Goal: Task Accomplishment & Management: Manage account settings

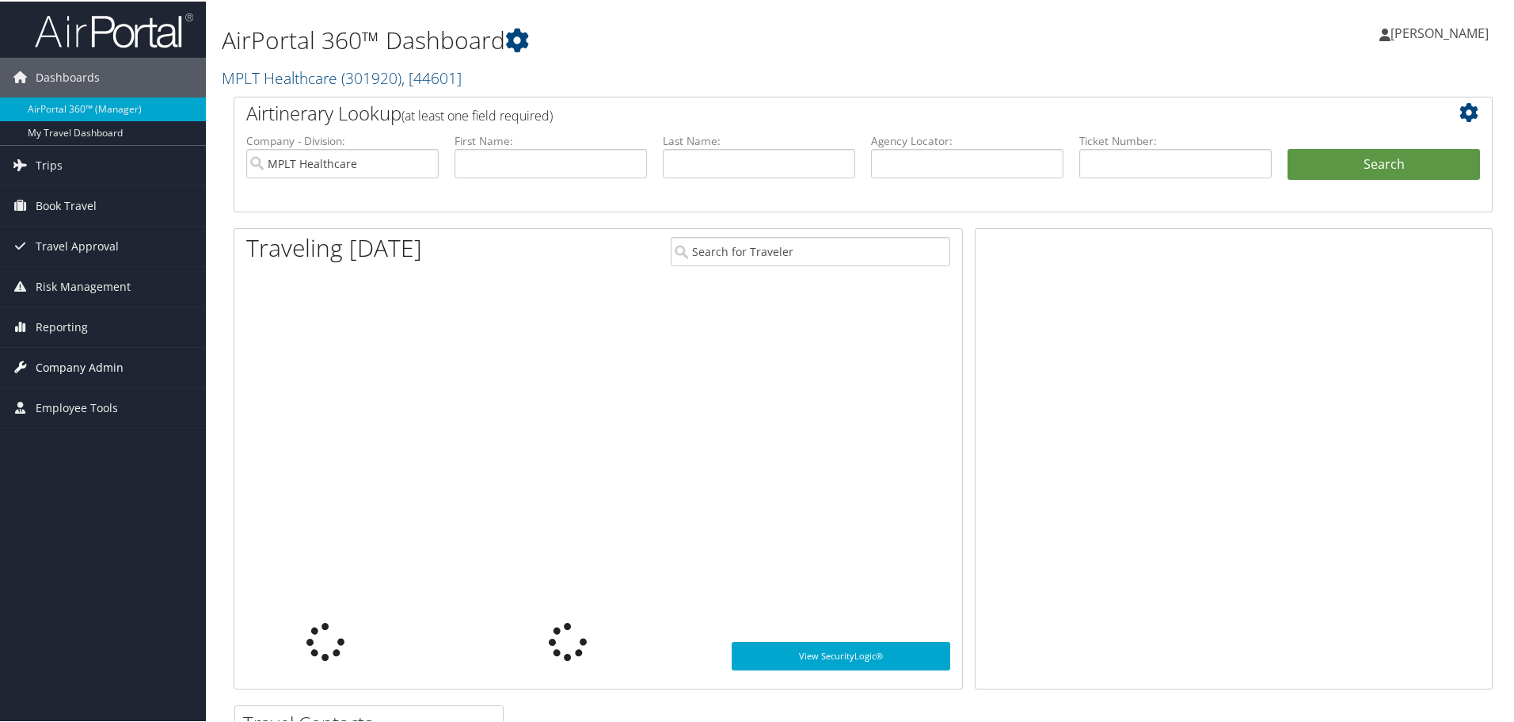
click at [103, 368] on span "Company Admin" at bounding box center [80, 366] width 88 height 40
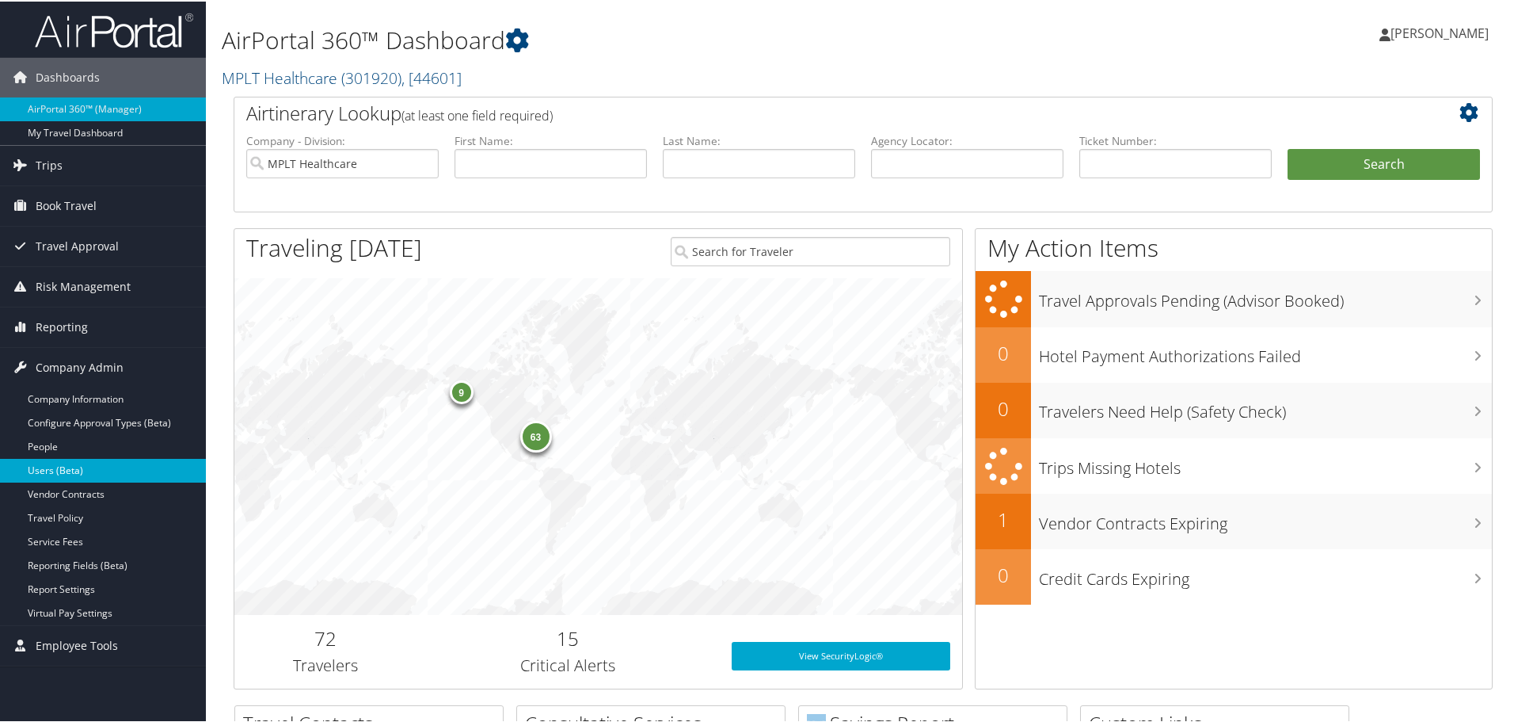
click at [82, 467] on link "Users (Beta)" at bounding box center [103, 469] width 206 height 24
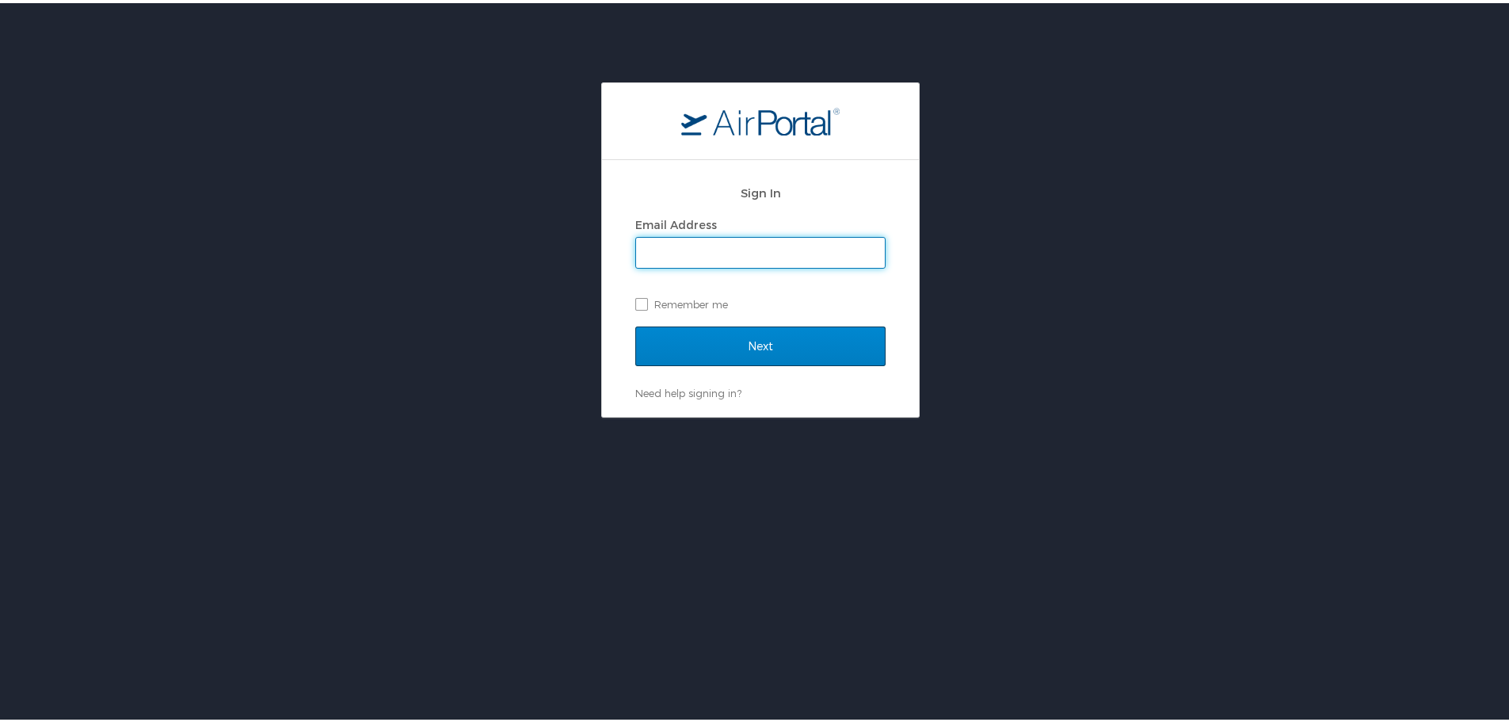
type input "[EMAIL_ADDRESS][DOMAIN_NAME]"
click at [767, 334] on input "Next" at bounding box center [760, 343] width 250 height 40
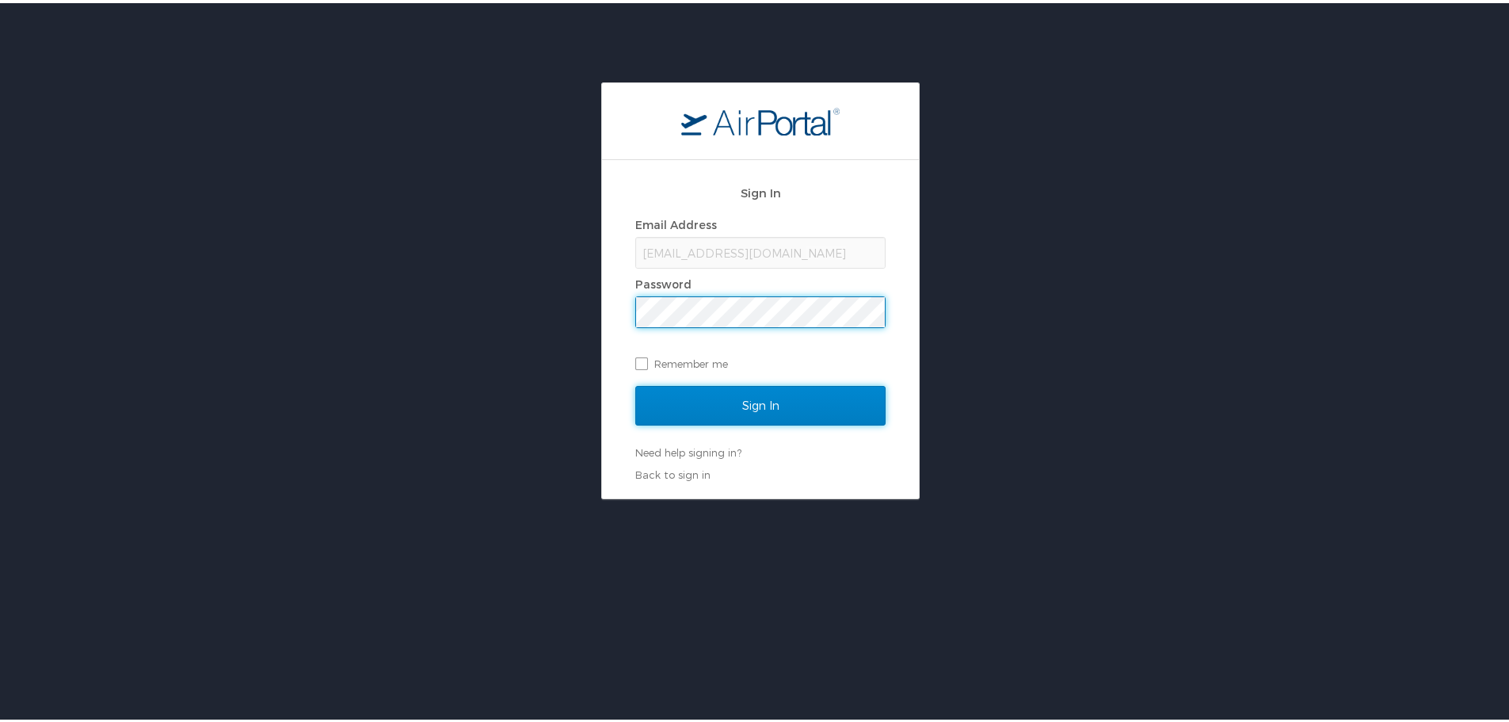
click at [786, 405] on input "Sign In" at bounding box center [760, 403] width 250 height 40
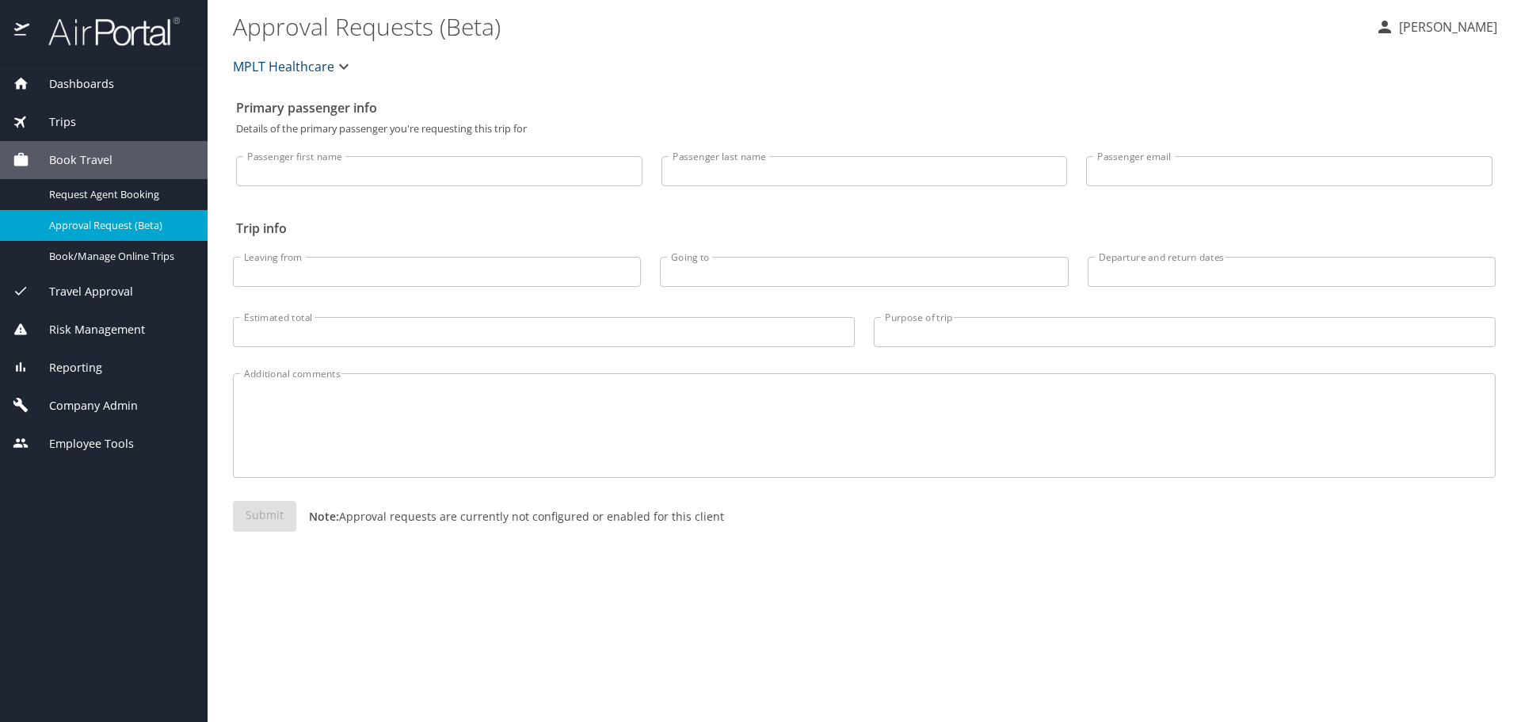
click at [109, 409] on span "Company Admin" at bounding box center [83, 405] width 109 height 17
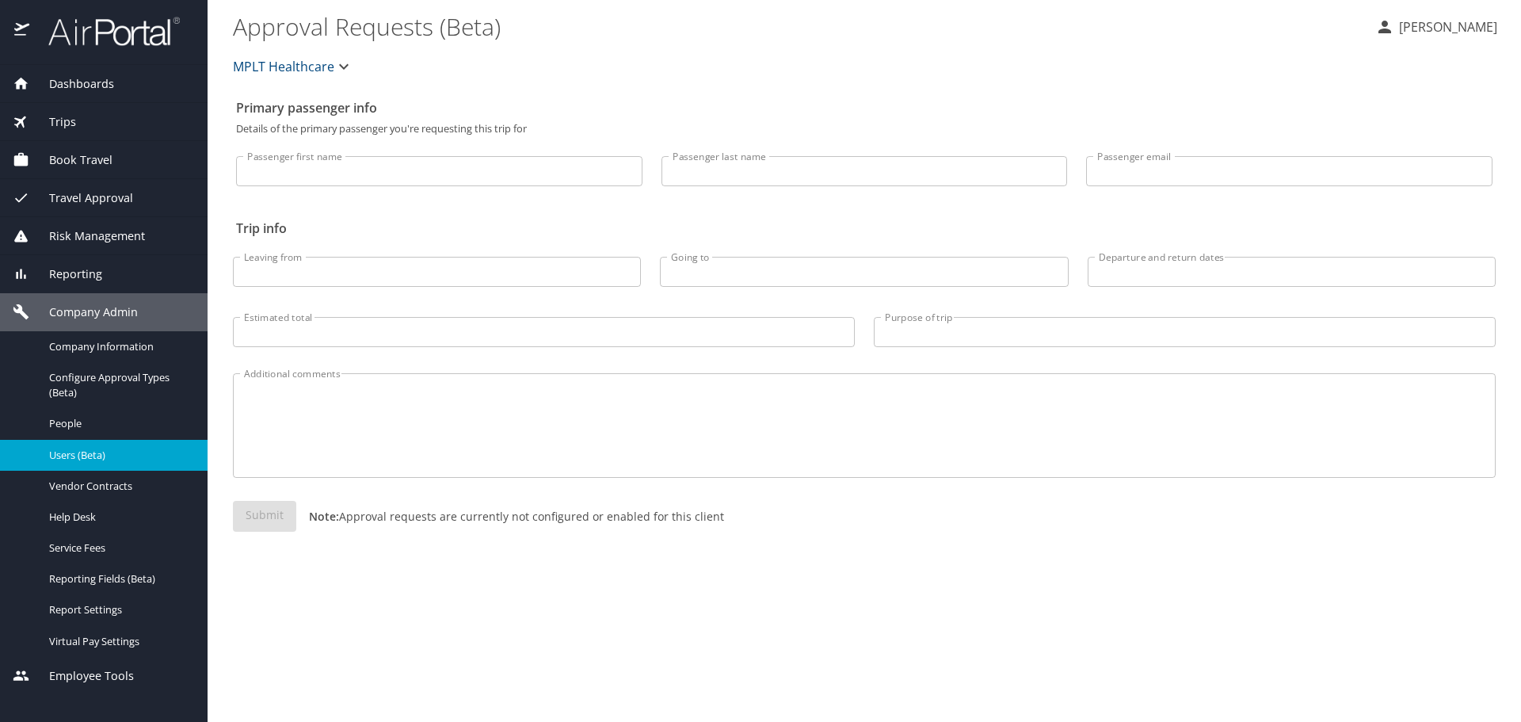
click at [113, 455] on span "Users (Beta)" at bounding box center [118, 455] width 139 height 15
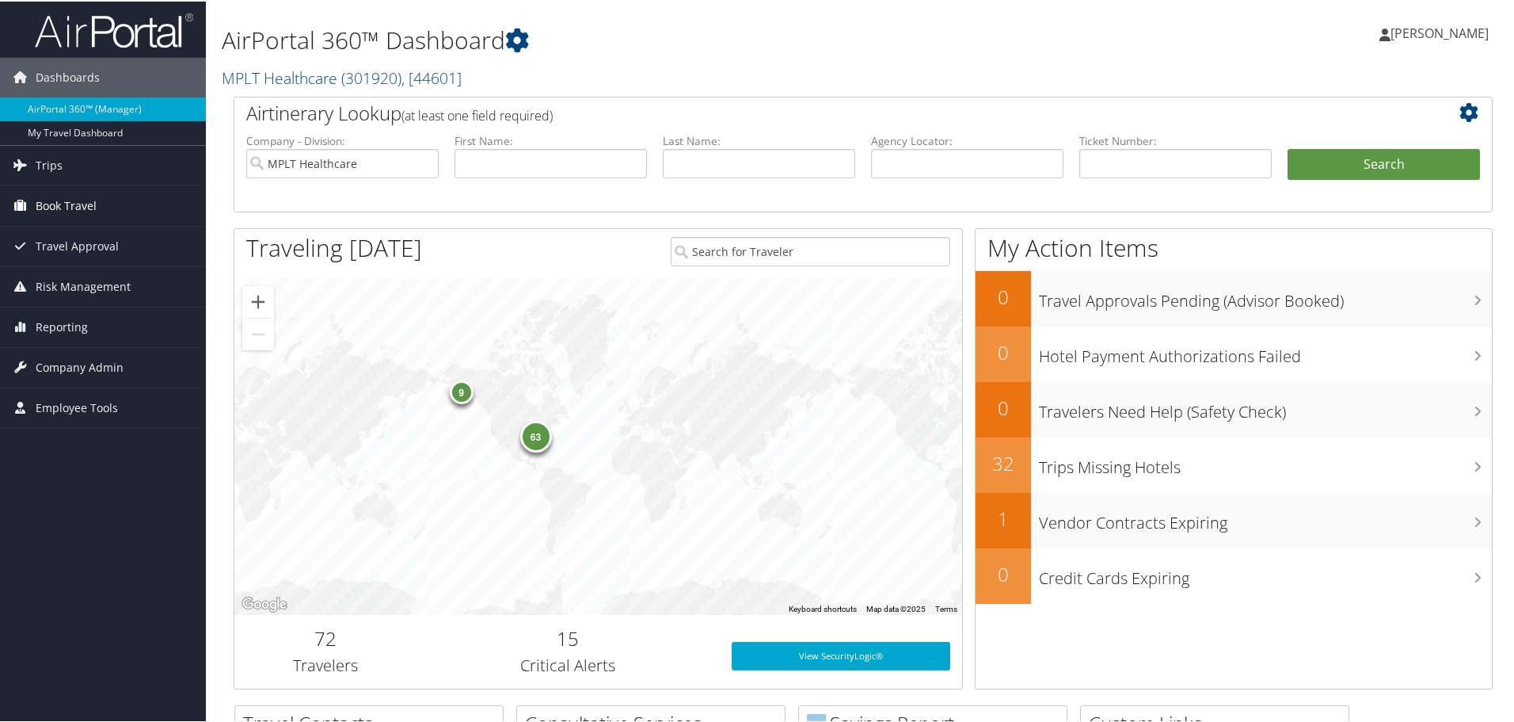
click at [93, 196] on span "Book Travel" at bounding box center [66, 205] width 61 height 40
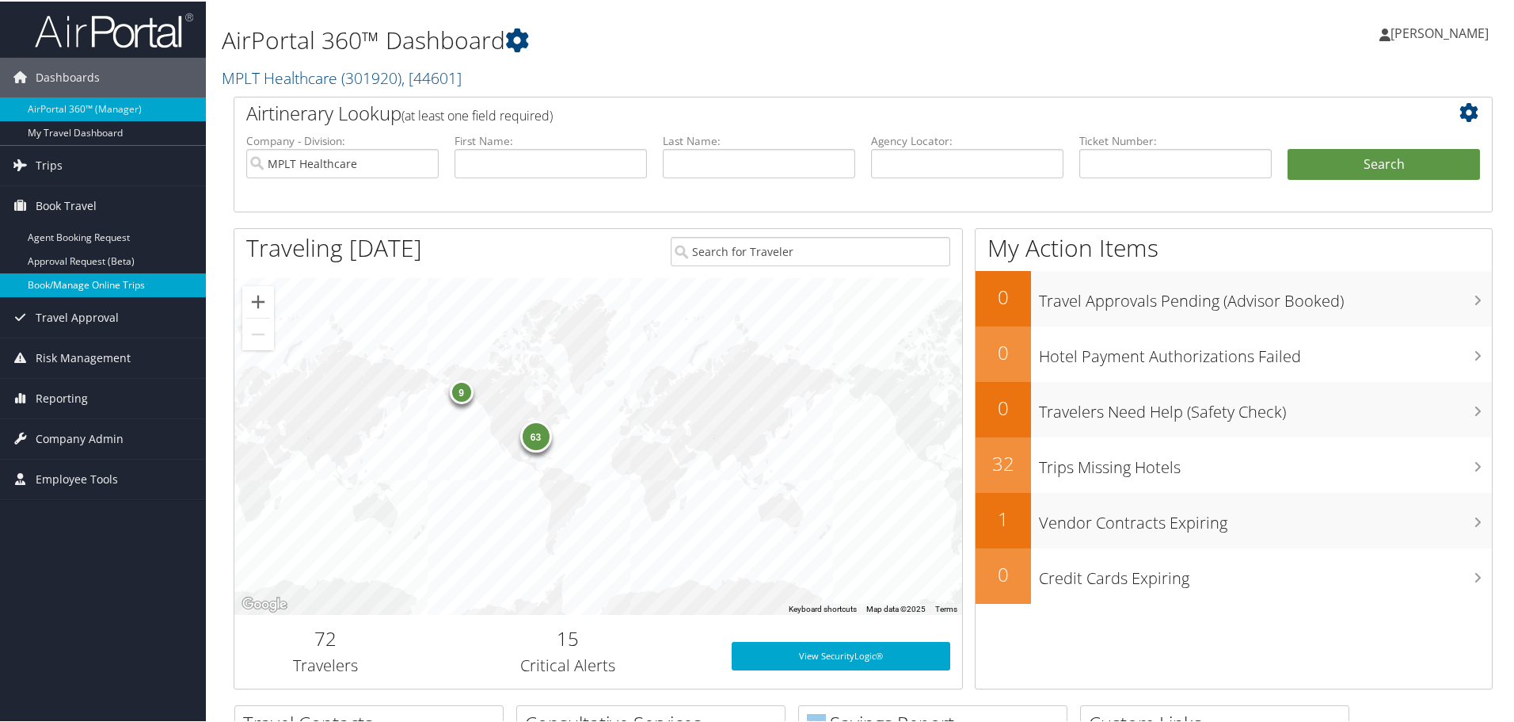
click at [109, 283] on link "Book/Manage Online Trips" at bounding box center [103, 284] width 206 height 24
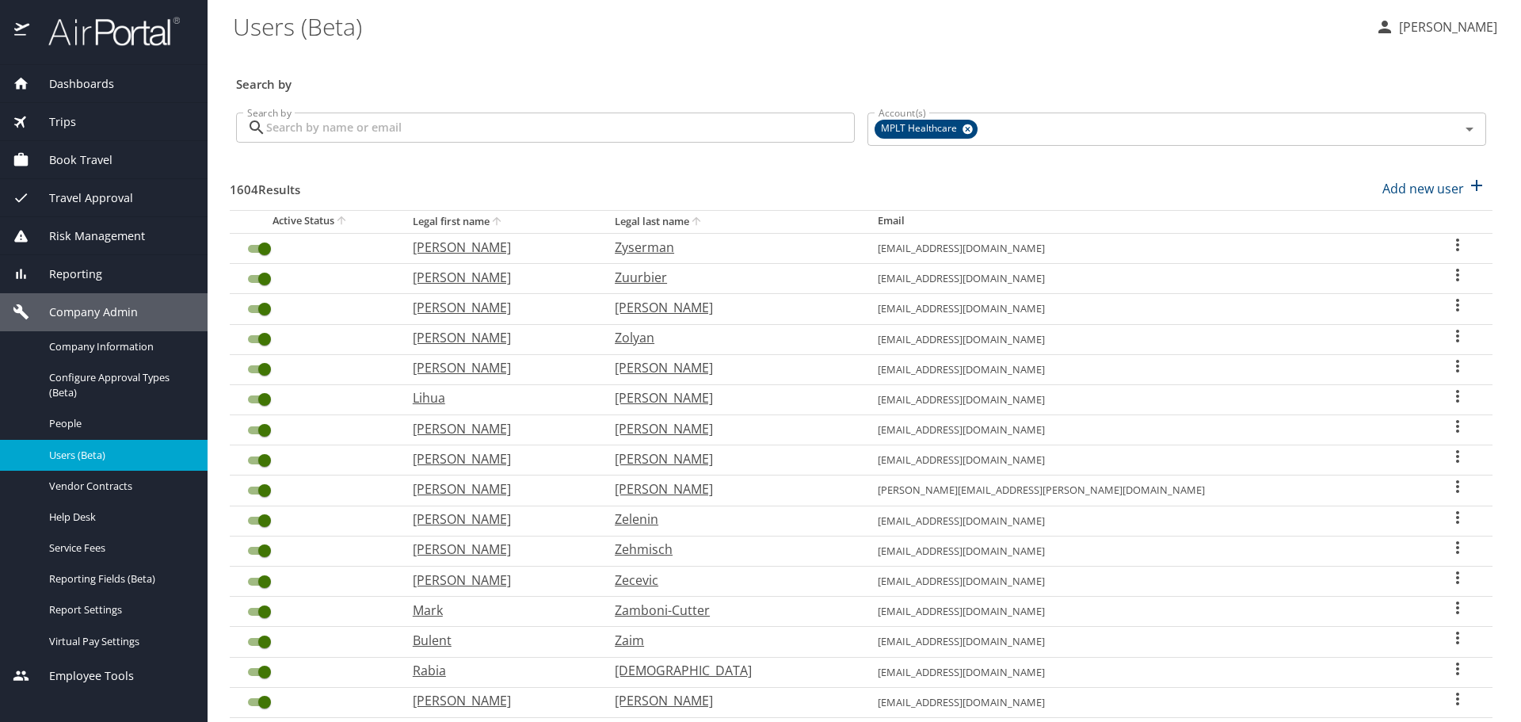
drag, startPoint x: 0, startPoint y: 0, endPoint x: 661, endPoint y: 134, distance: 674.8
click at [661, 134] on input "Search by" at bounding box center [560, 127] width 589 height 30
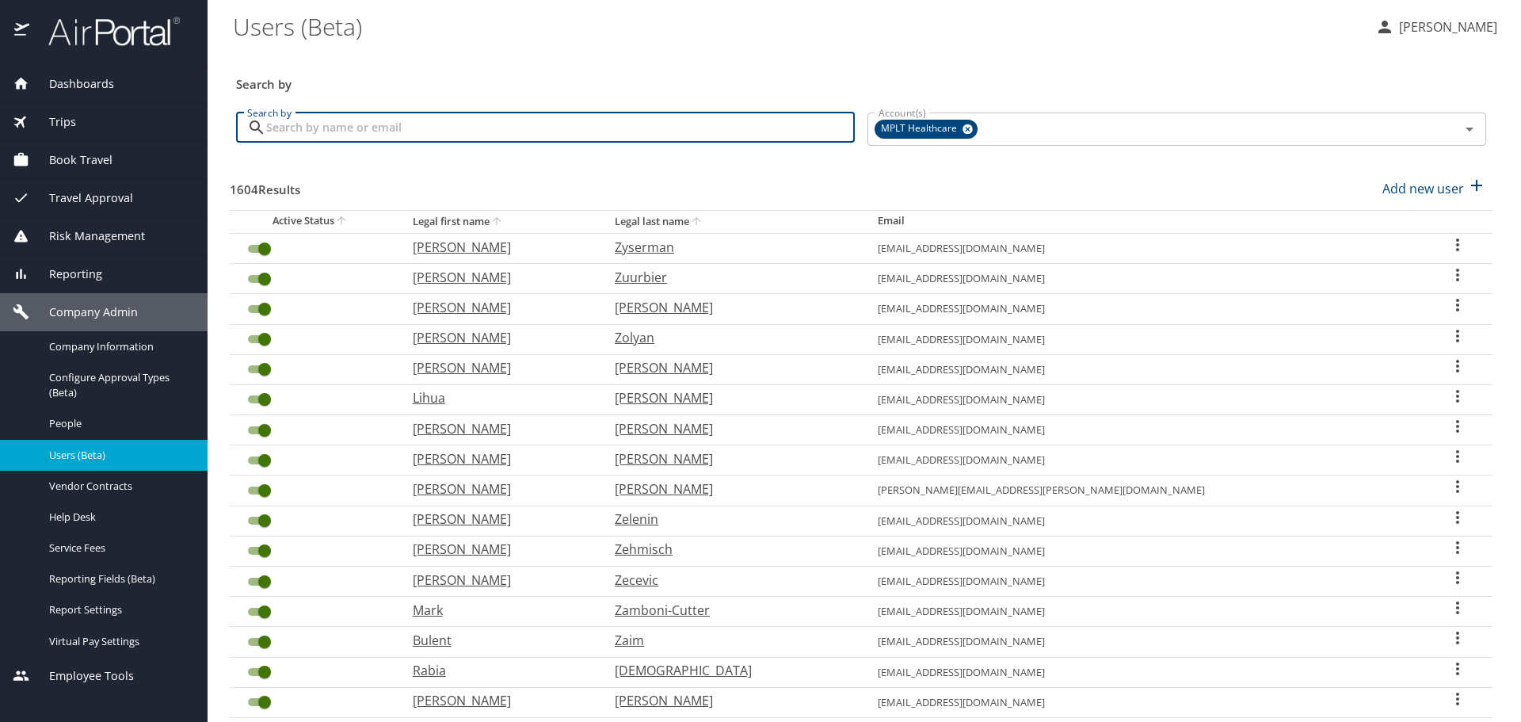
click at [688, 130] on input "Search by" at bounding box center [560, 127] width 589 height 30
type input "[PERSON_NAME]"
checkbox input "false"
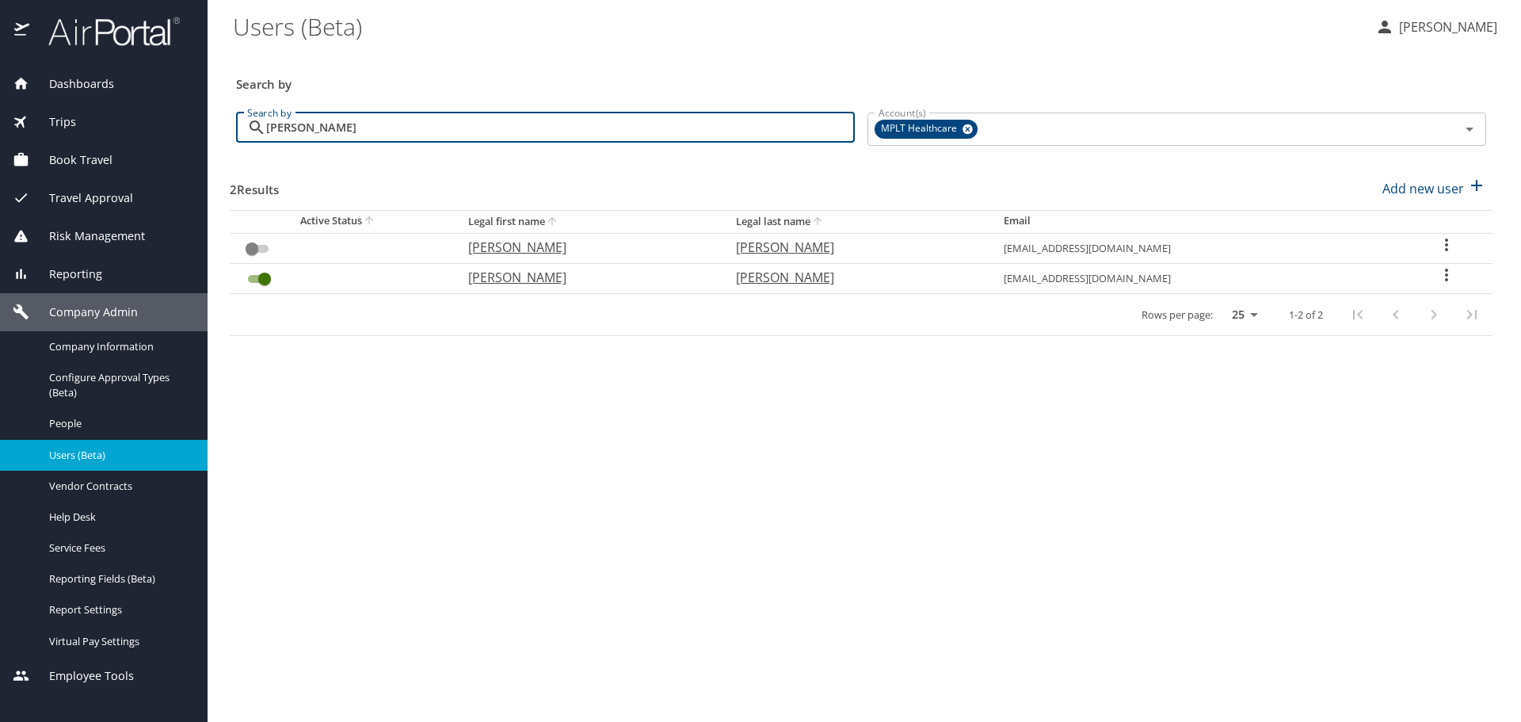
type input "[PERSON_NAME]"
click at [505, 276] on p "[PERSON_NAME]" at bounding box center [586, 277] width 236 height 19
select select "US"
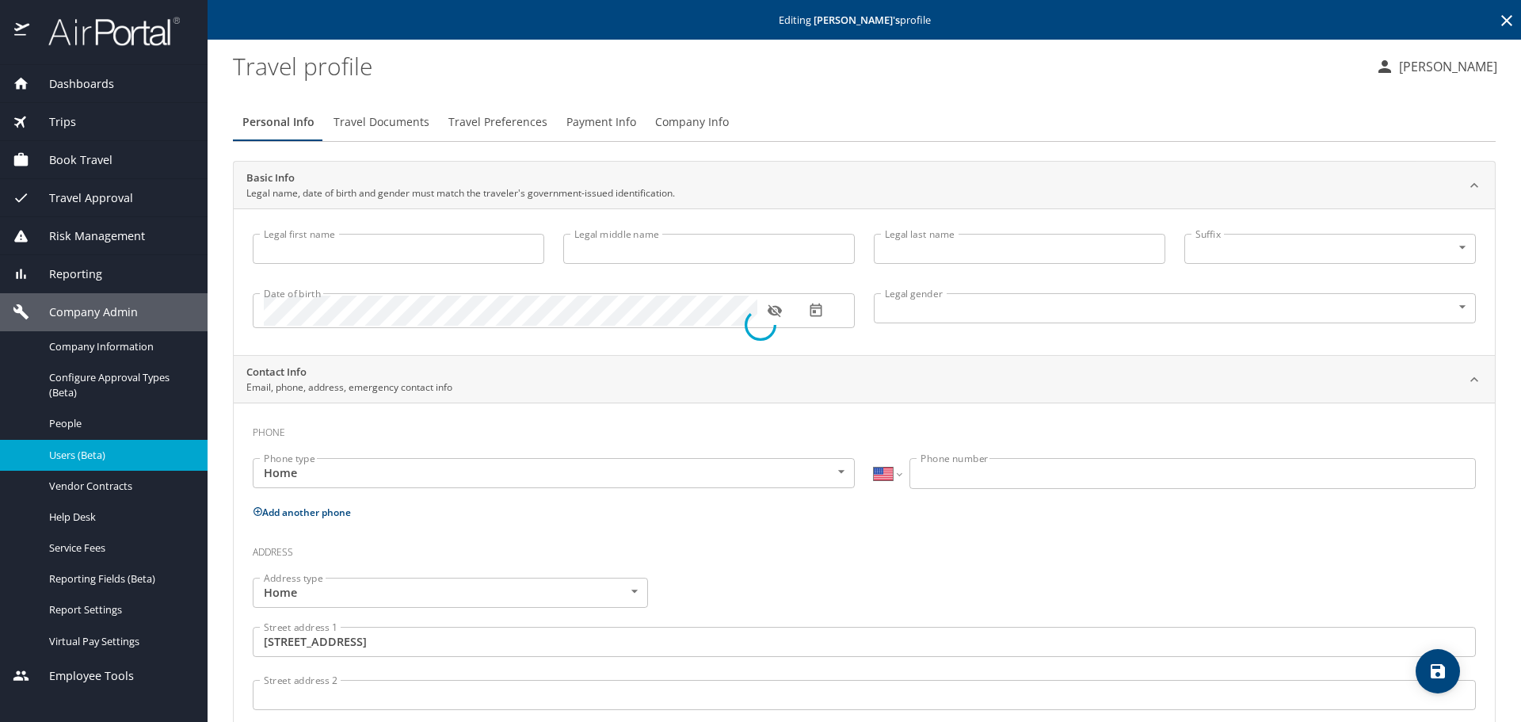
type input "[PERSON_NAME]"
type input "H"
type input "[PERSON_NAME]"
type input "[DEMOGRAPHIC_DATA]"
type input "[PERSON_NAME]"
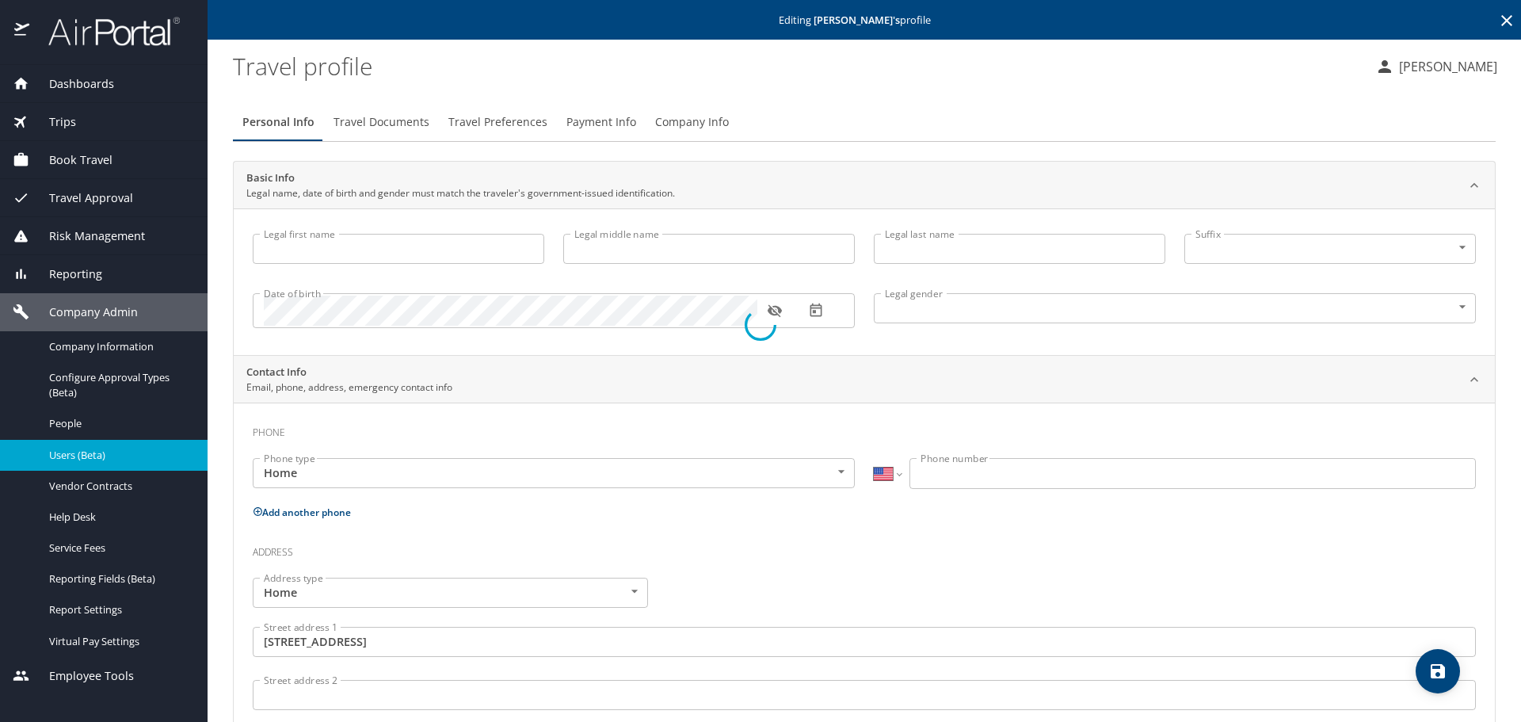
type input "[PERSON_NAME]"
select select "MM"
type input "042 327 595"
type input "[GEOGRAPHIC_DATA]"
type input "[US_STATE]"
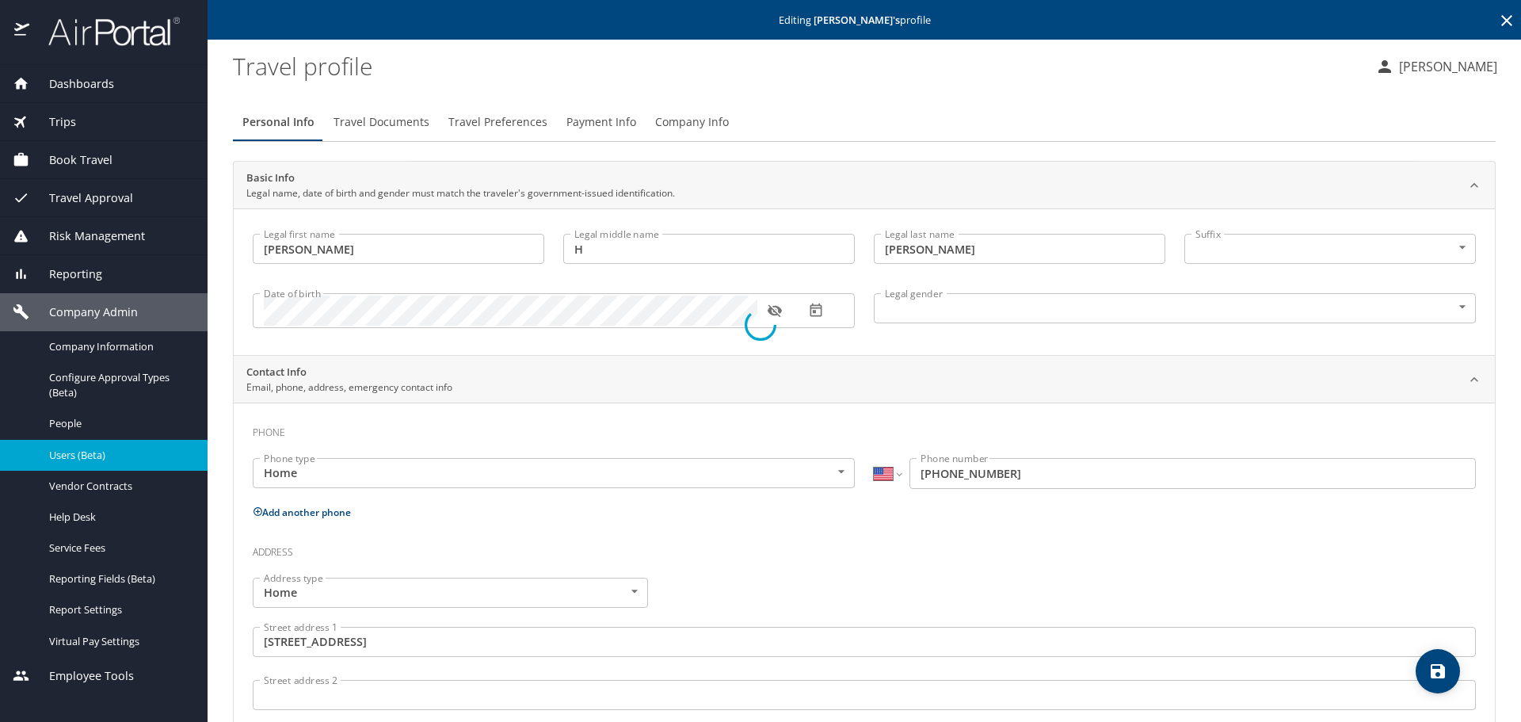
select select "US"
select select "MM"
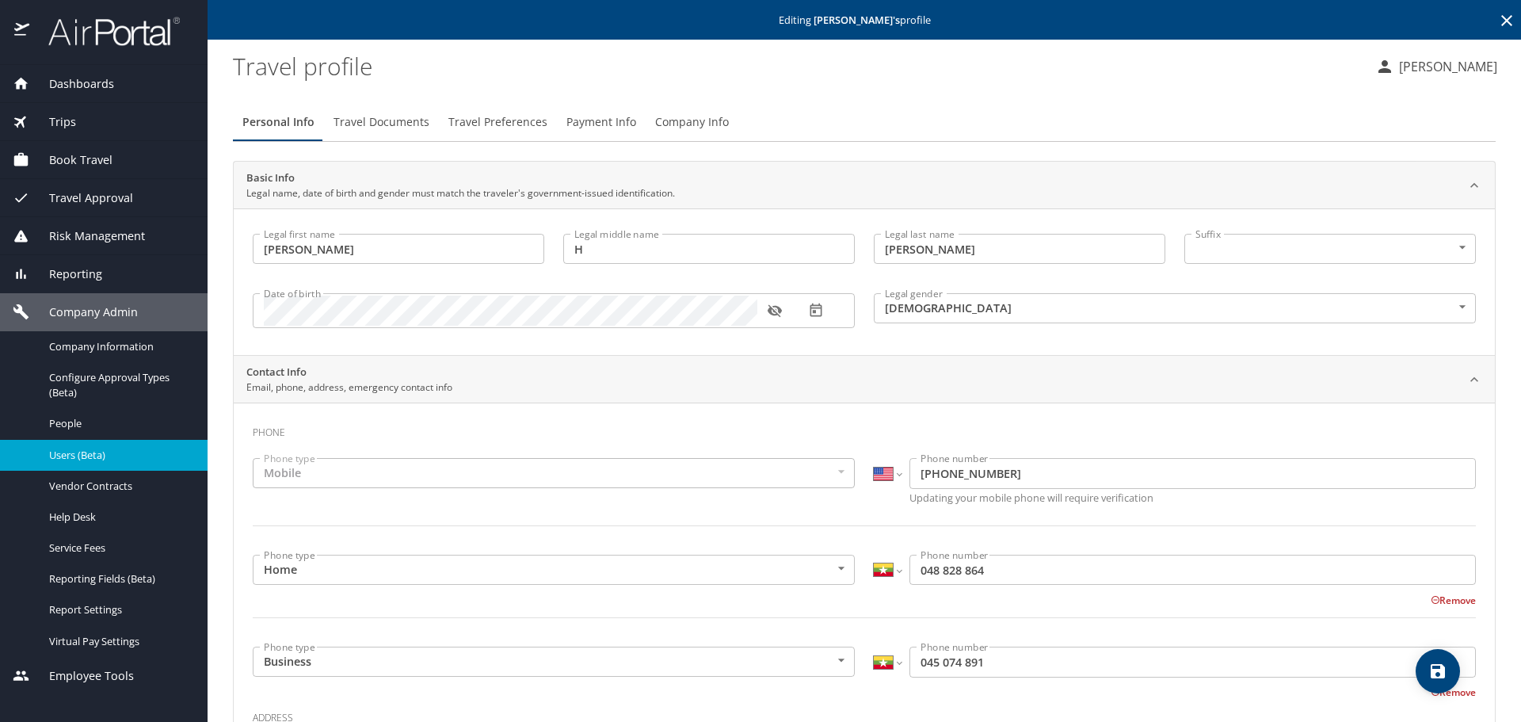
click at [512, 111] on button "Travel Preferences" at bounding box center [498, 122] width 118 height 38
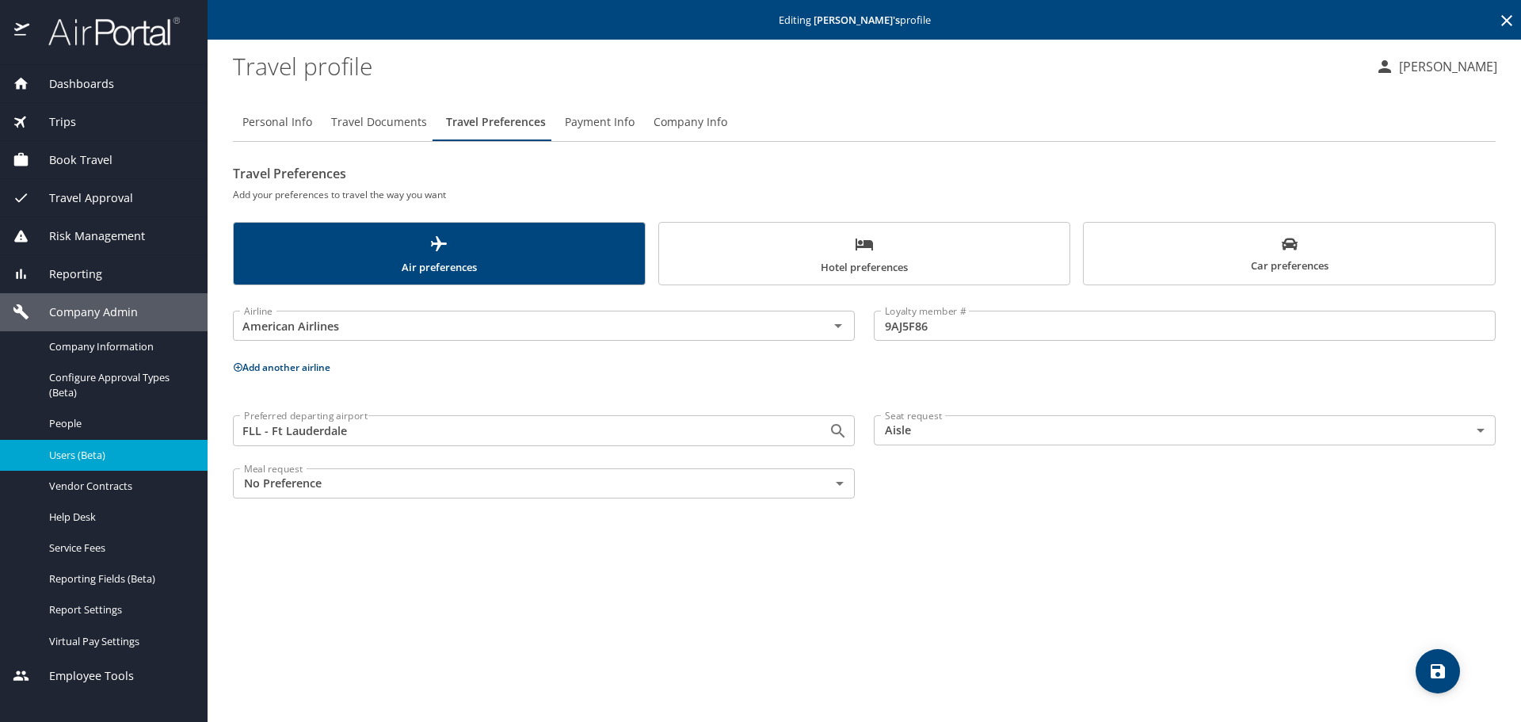
click at [804, 270] on span "Hotel preferences" at bounding box center [865, 255] width 392 height 42
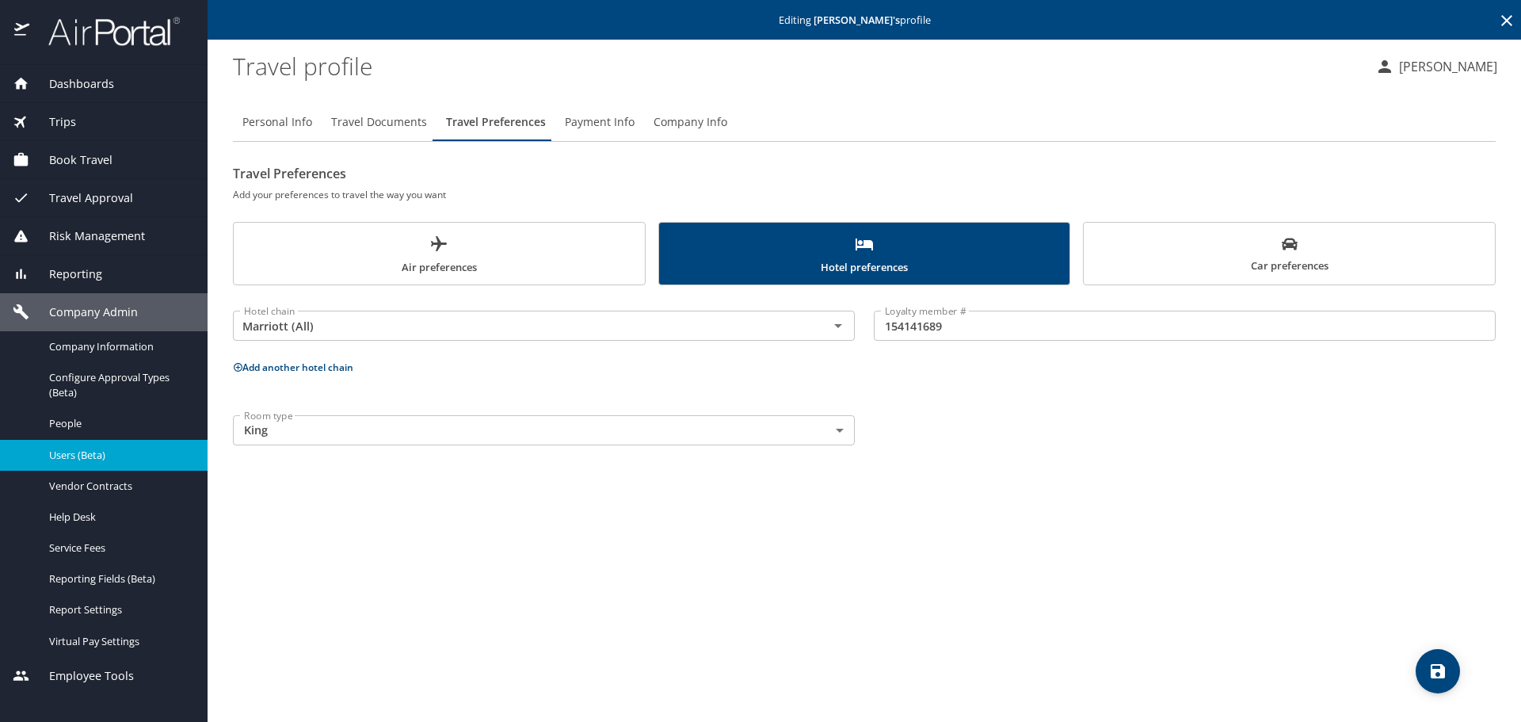
click at [712, 123] on span "Company Info" at bounding box center [690, 122] width 74 height 20
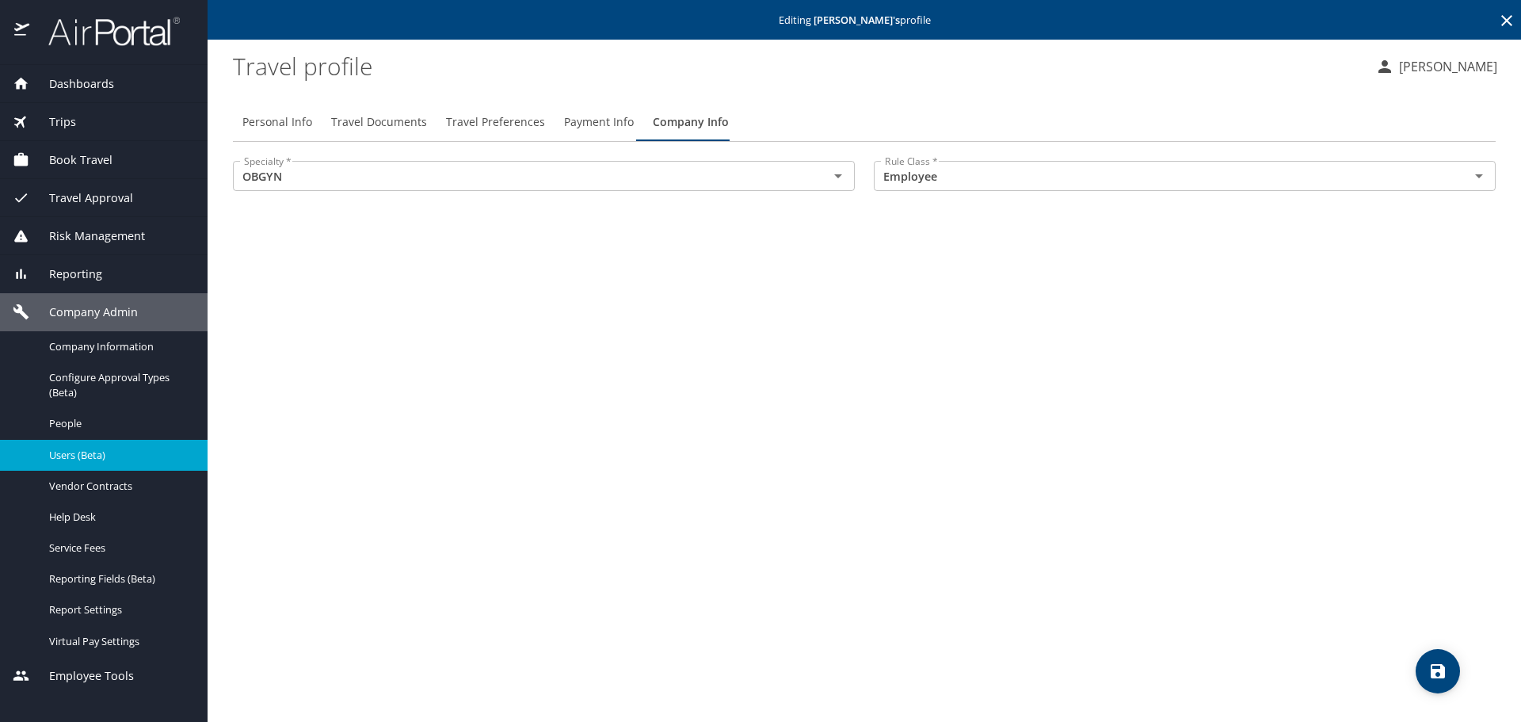
click at [474, 120] on span "Travel Preferences" at bounding box center [495, 122] width 99 height 20
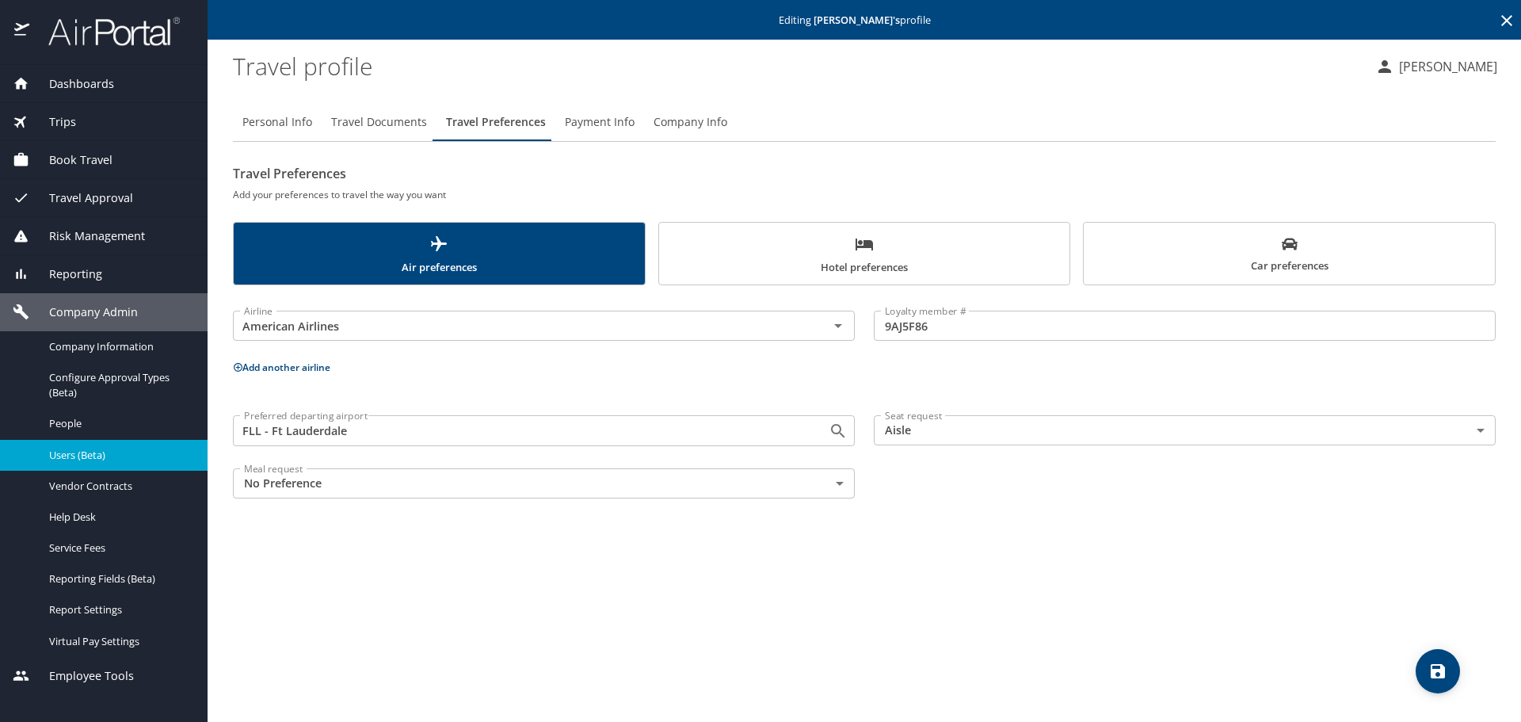
click at [295, 123] on span "Personal Info" at bounding box center [277, 122] width 70 height 20
select select "US"
select select "MM"
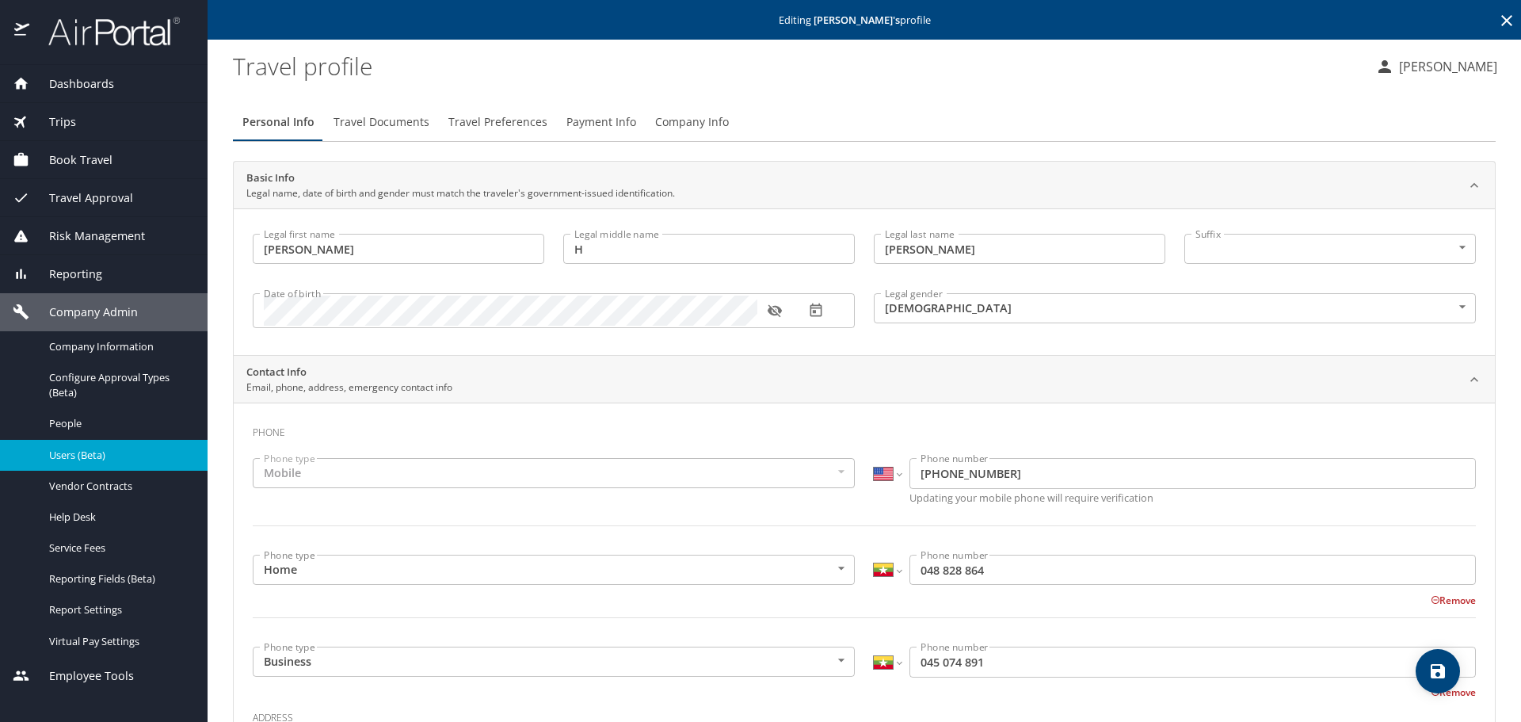
click at [781, 307] on icon "button" at bounding box center [775, 311] width 16 height 16
drag, startPoint x: 356, startPoint y: 124, endPoint x: 362, endPoint y: 143, distance: 20.6
click at [356, 124] on span "Travel Documents" at bounding box center [381, 122] width 96 height 20
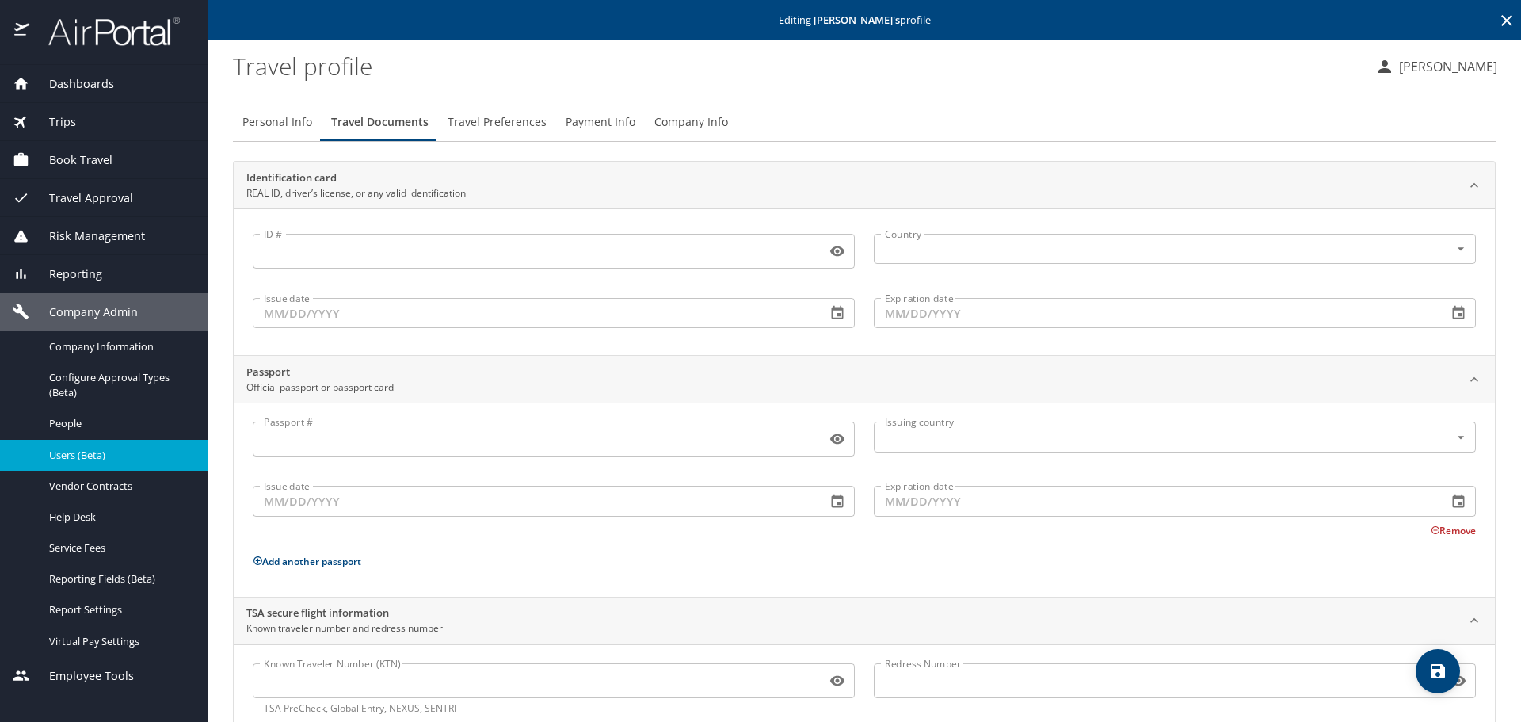
scroll to position [42, 0]
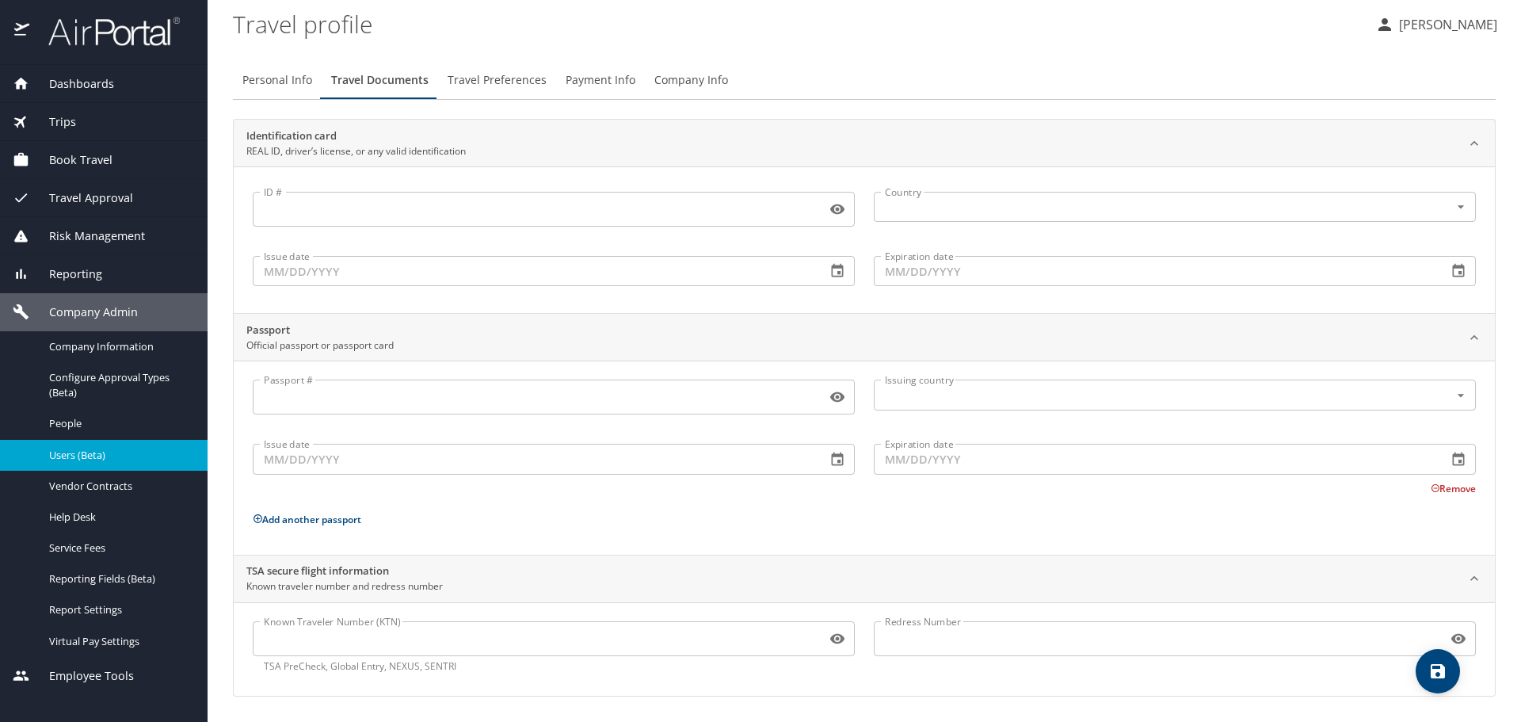
click at [282, 84] on span "Personal Info" at bounding box center [277, 80] width 70 height 20
select select "US"
select select "MM"
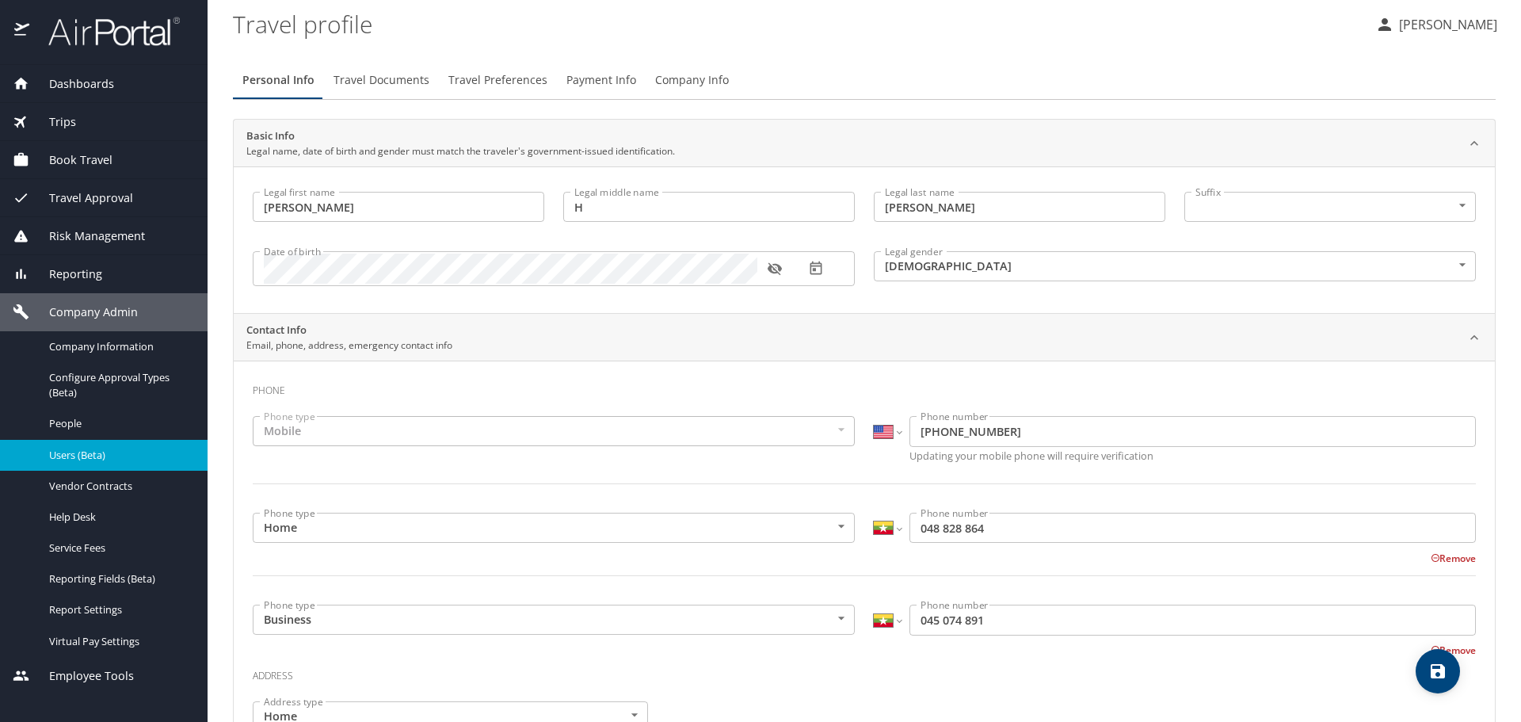
drag, startPoint x: 473, startPoint y: 80, endPoint x: 585, endPoint y: 105, distance: 114.4
click at [473, 80] on span "Travel Preferences" at bounding box center [497, 80] width 99 height 20
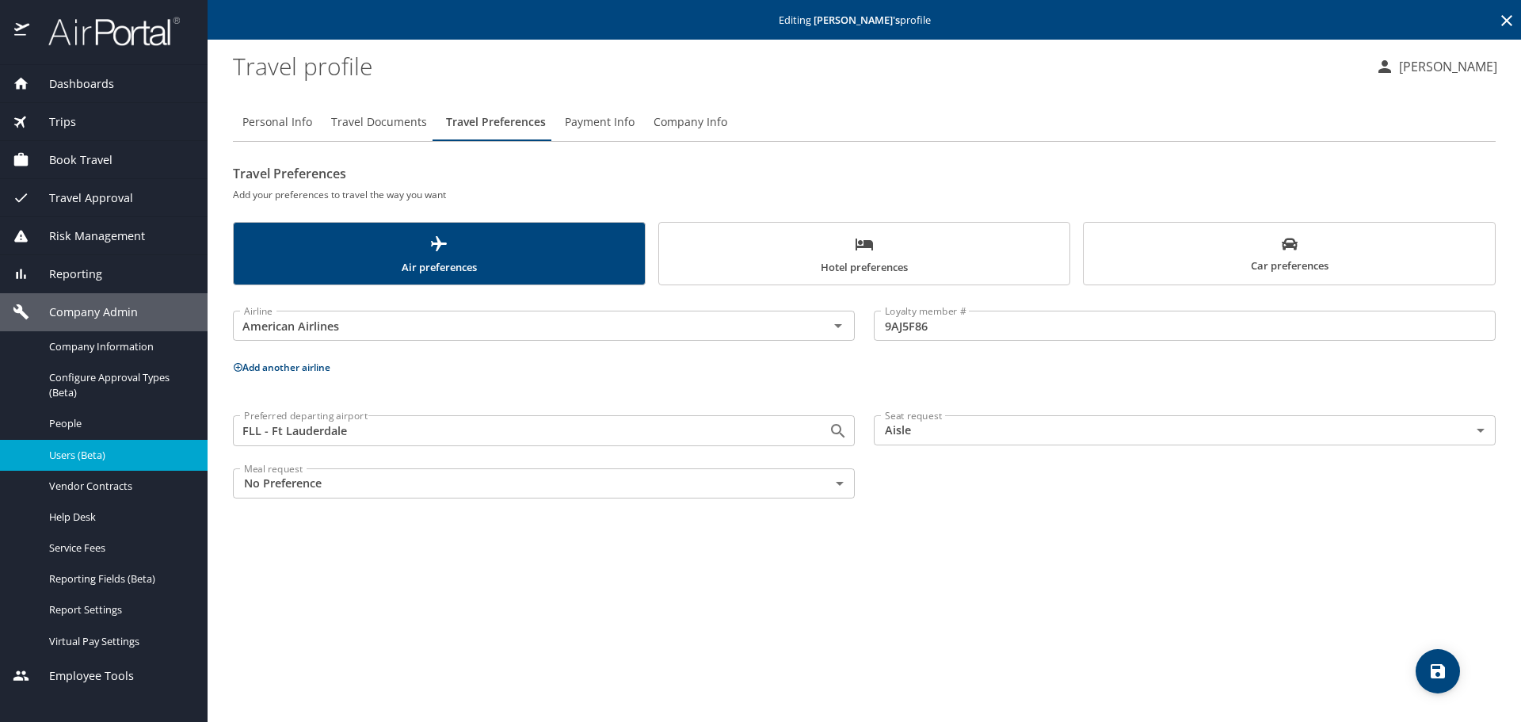
scroll to position [0, 0]
click at [299, 120] on span "Personal Info" at bounding box center [277, 122] width 70 height 20
select select "US"
select select "MM"
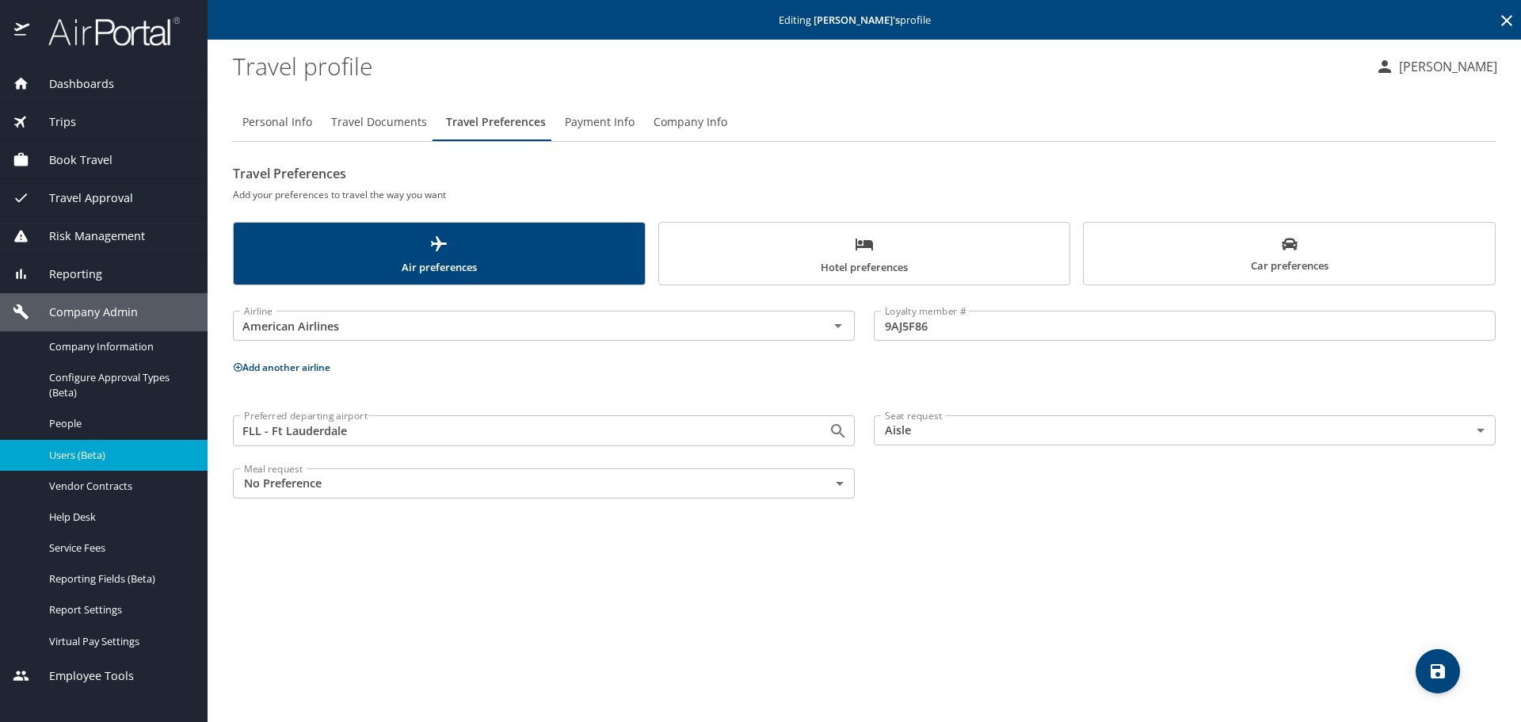
select select "MM"
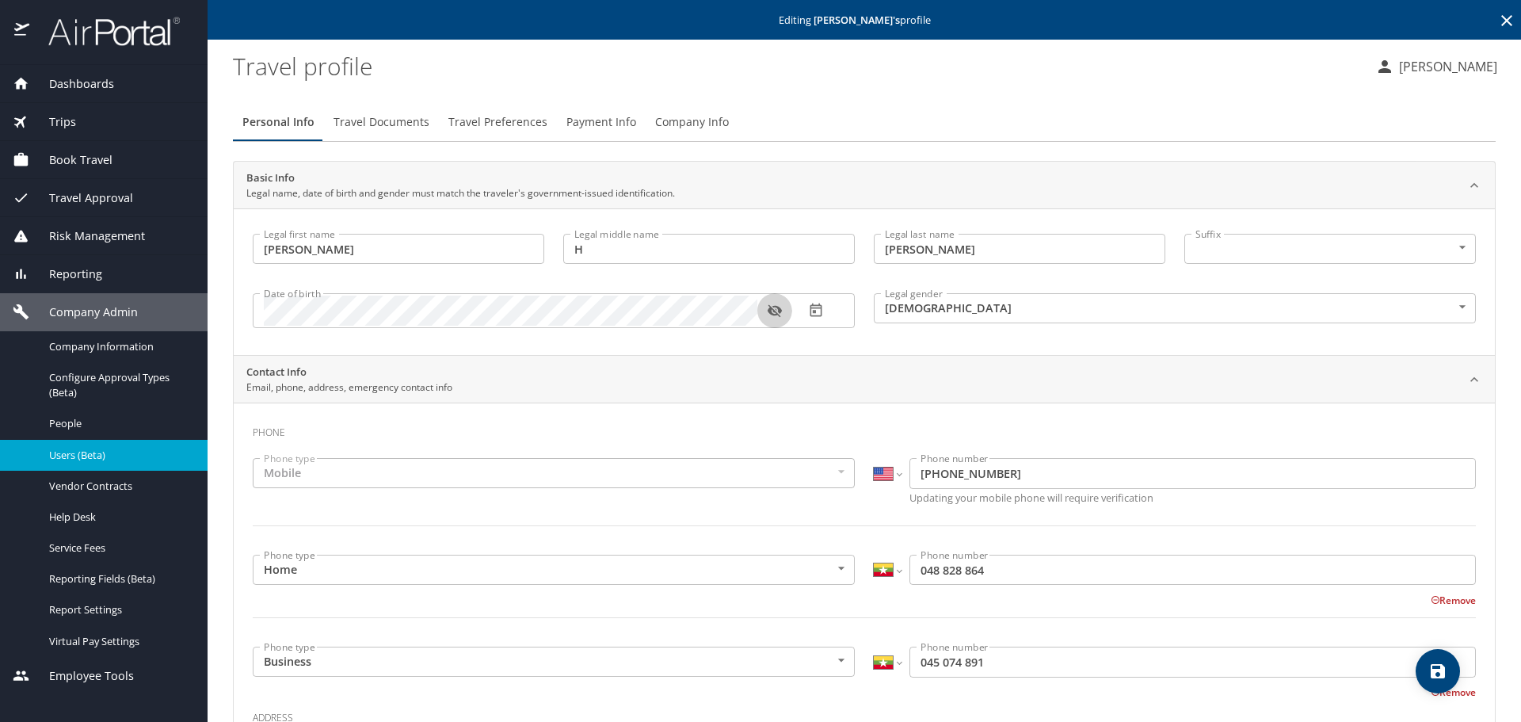
click at [773, 313] on icon "button" at bounding box center [775, 311] width 16 height 16
click at [683, 124] on span "Company Info" at bounding box center [692, 122] width 74 height 20
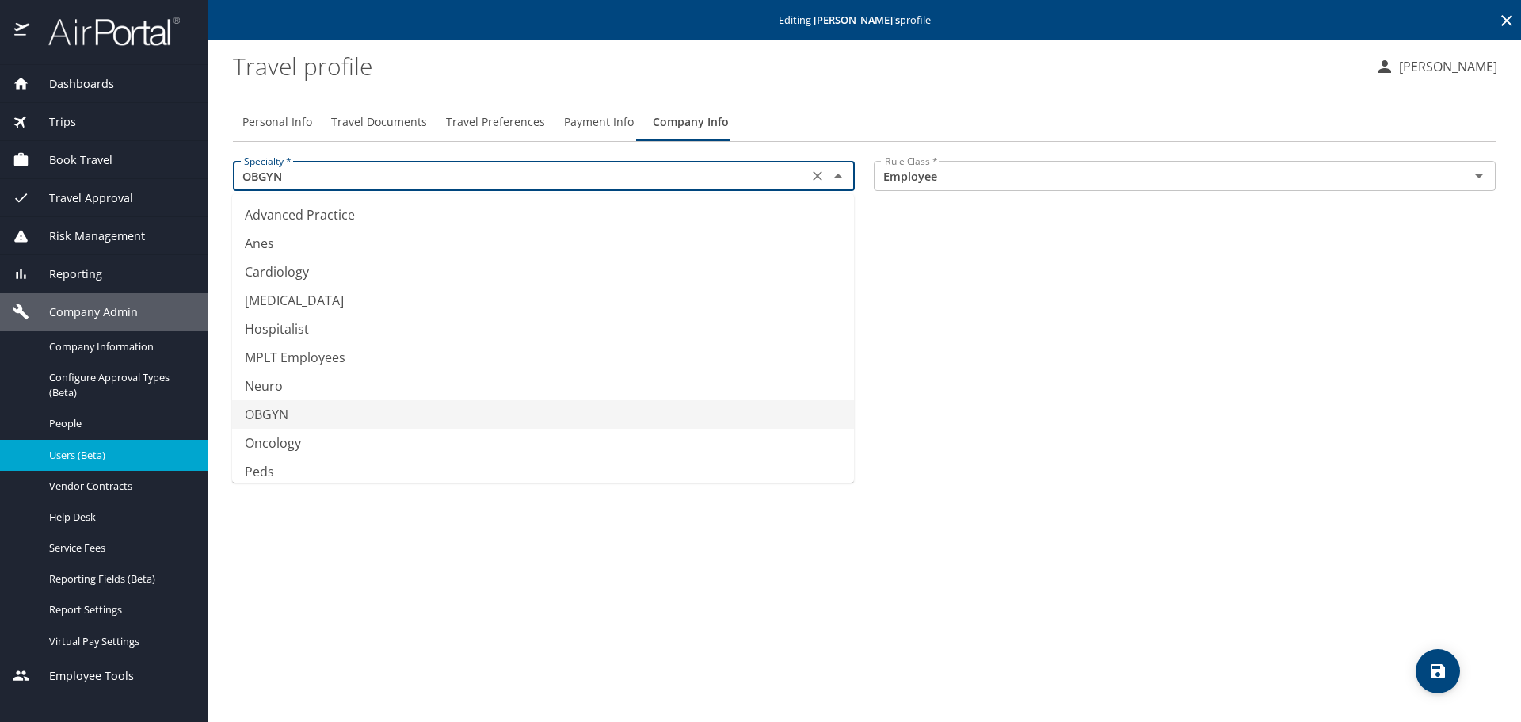
drag, startPoint x: 287, startPoint y: 177, endPoint x: 230, endPoint y: 177, distance: 57.0
click at [230, 177] on div "Specialty * OBGYN Specialty *" at bounding box center [543, 177] width 641 height 53
